Goal: Find specific page/section: Find specific page/section

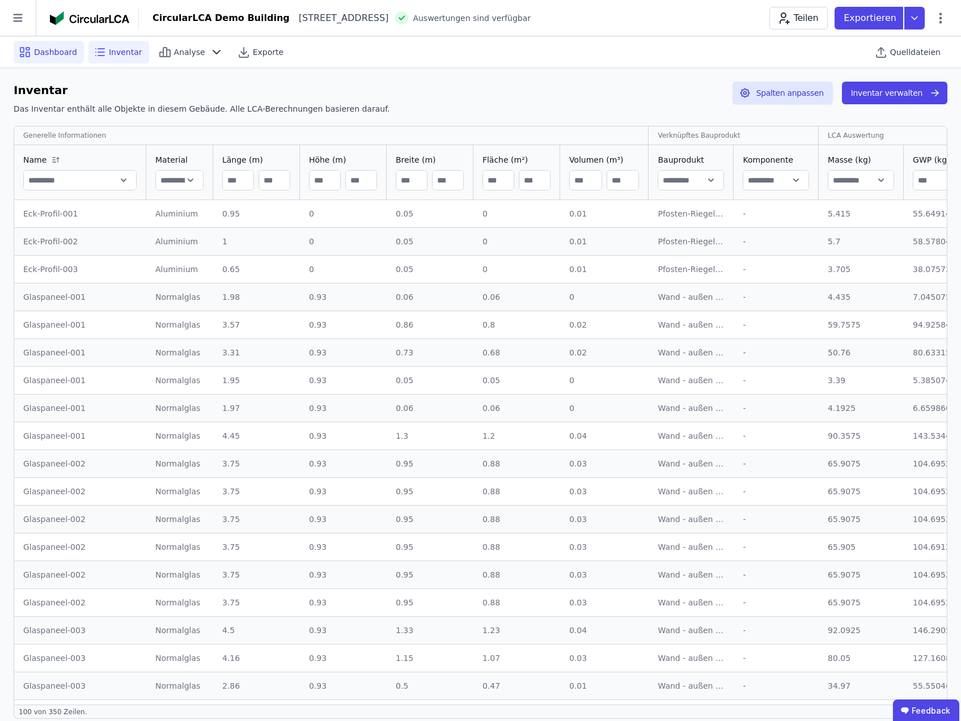
click at [60, 52] on span "Dashboard" at bounding box center [55, 51] width 43 height 11
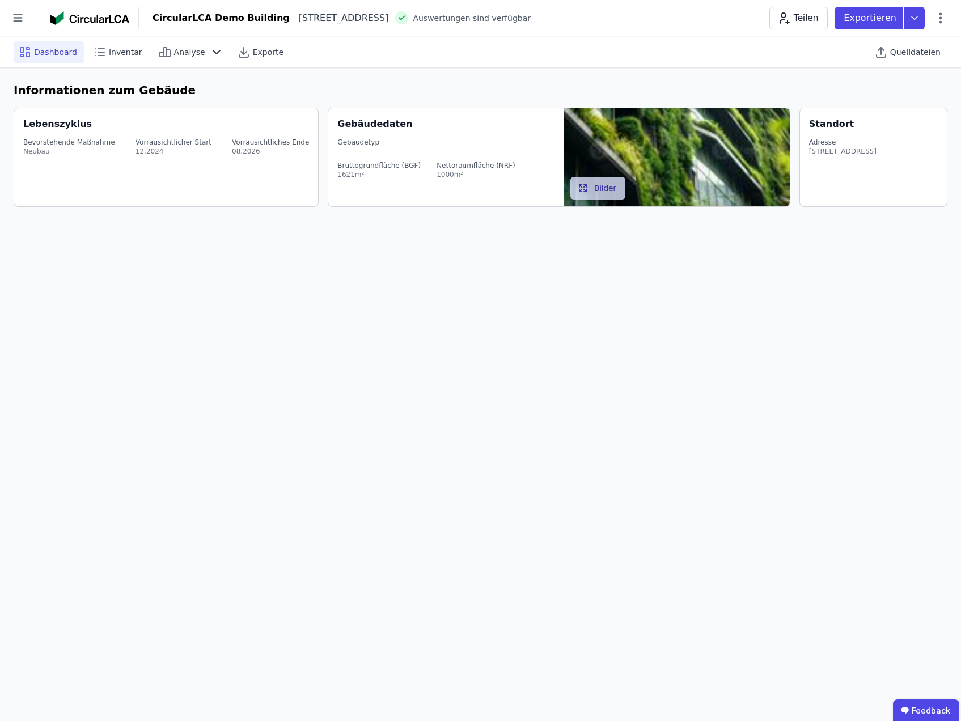
select select "*"
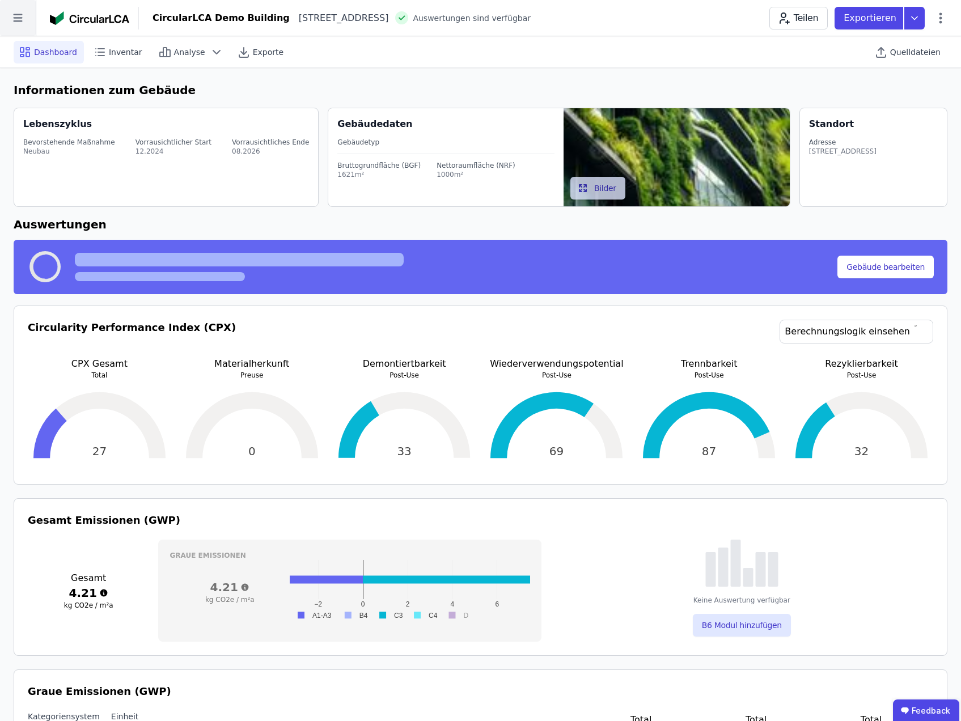
click at [19, 20] on icon at bounding box center [18, 18] width 36 height 36
